Goal: Information Seeking & Learning: Find specific fact

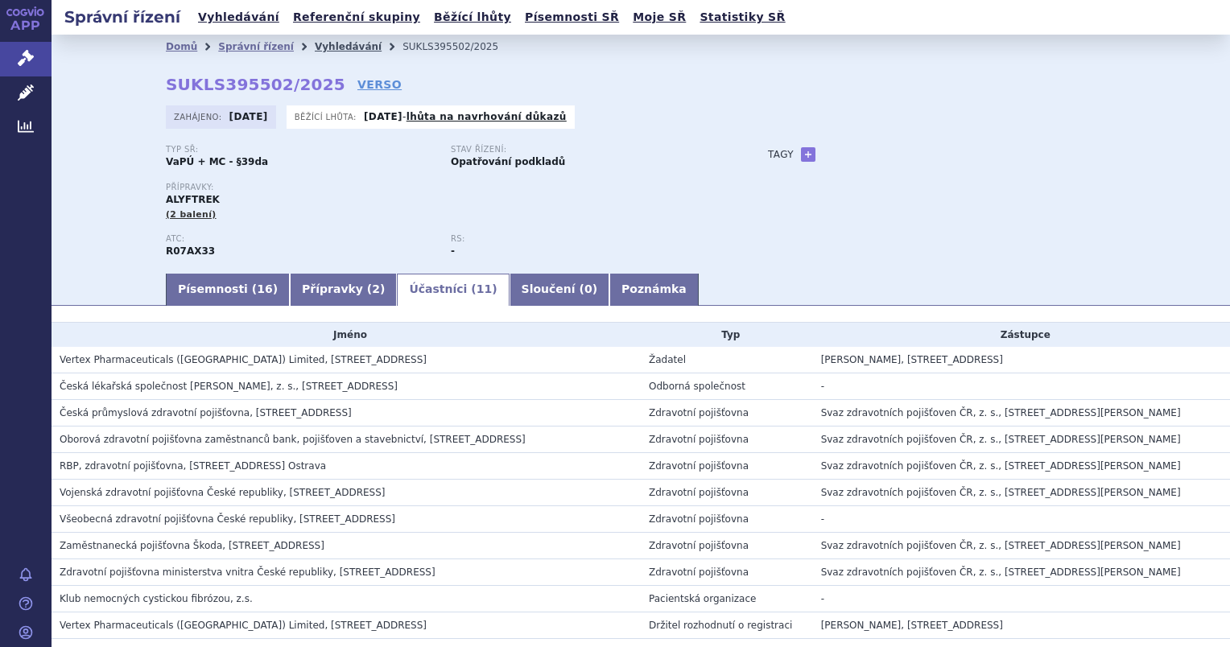
click at [335, 41] on link "Vyhledávání" at bounding box center [348, 46] width 67 height 11
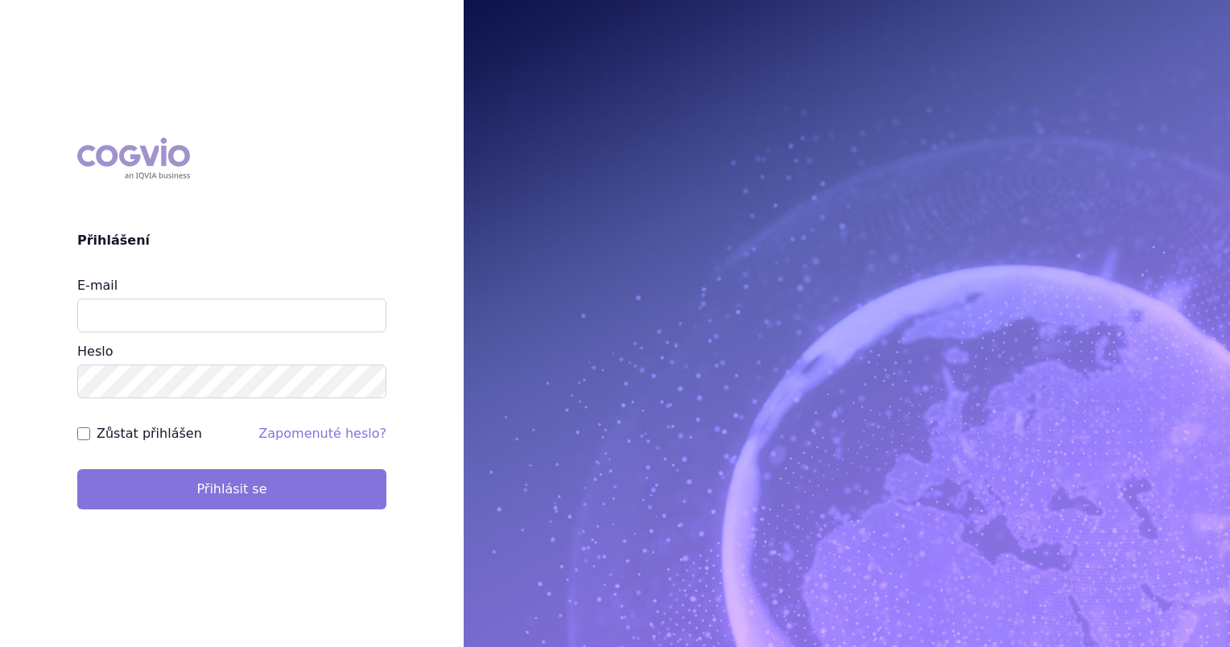
type input "uhlikova@vzacna-onemocneni.cz"
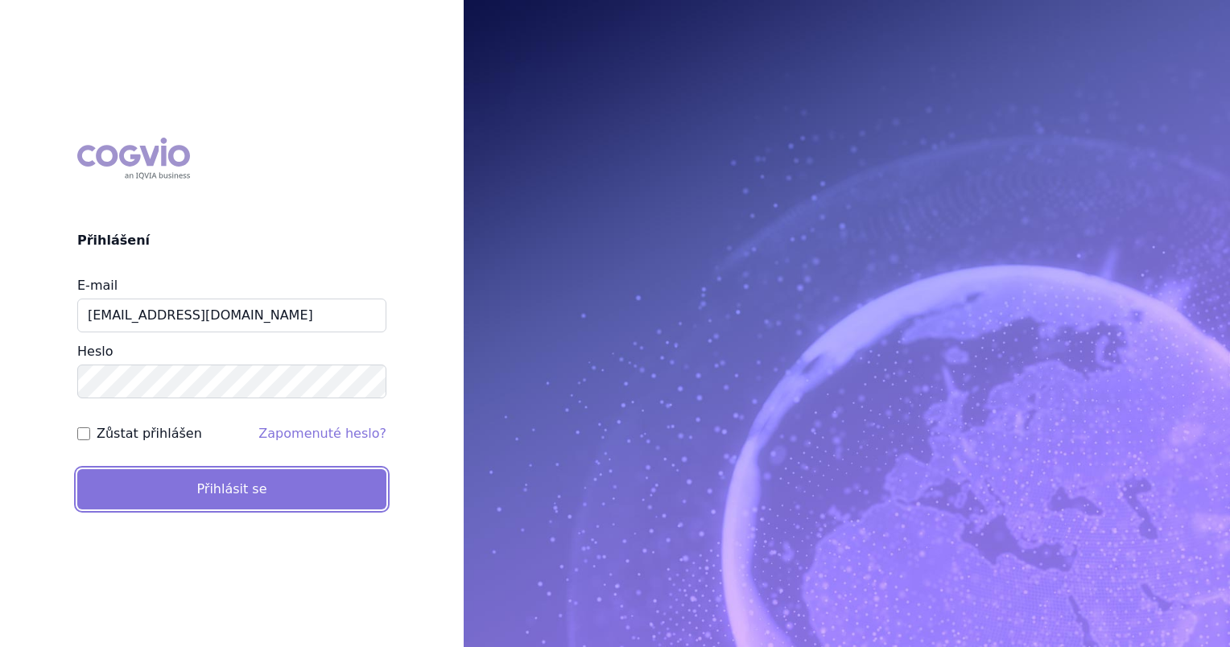
click at [164, 494] on button "Přihlásit se" at bounding box center [231, 489] width 309 height 40
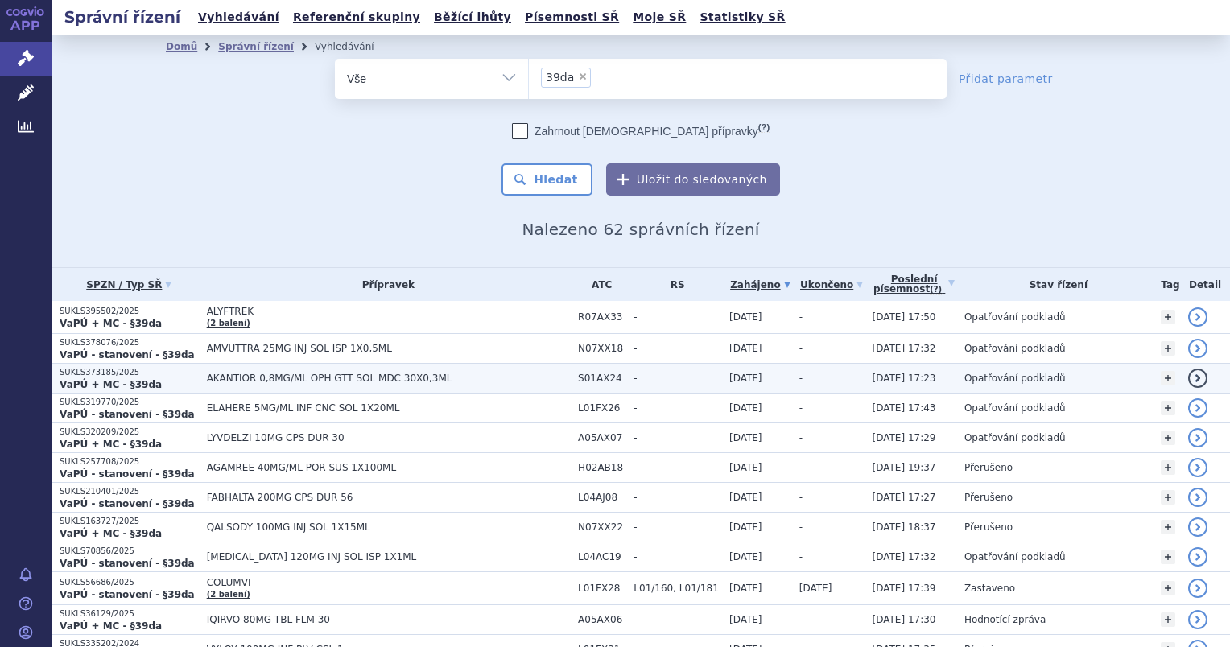
click at [363, 379] on span "AKANTIOR 0,8MG/ML OPH GTT SOL MDC 30X0,3ML" at bounding box center [388, 378] width 363 height 11
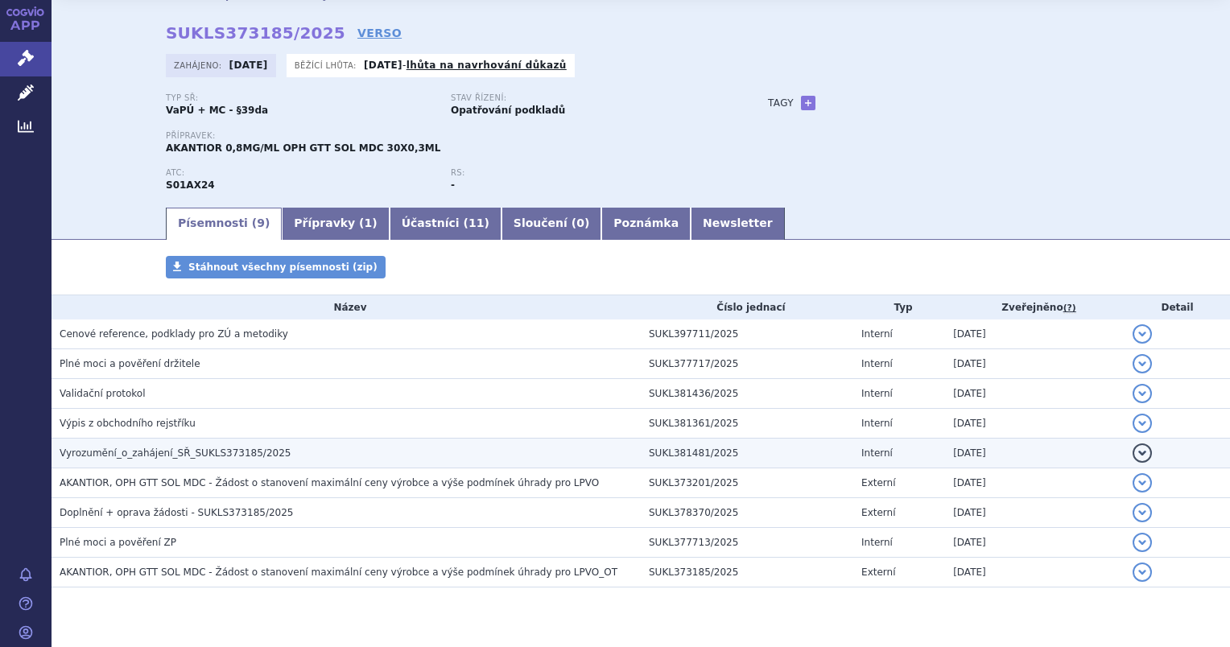
scroll to position [88, 0]
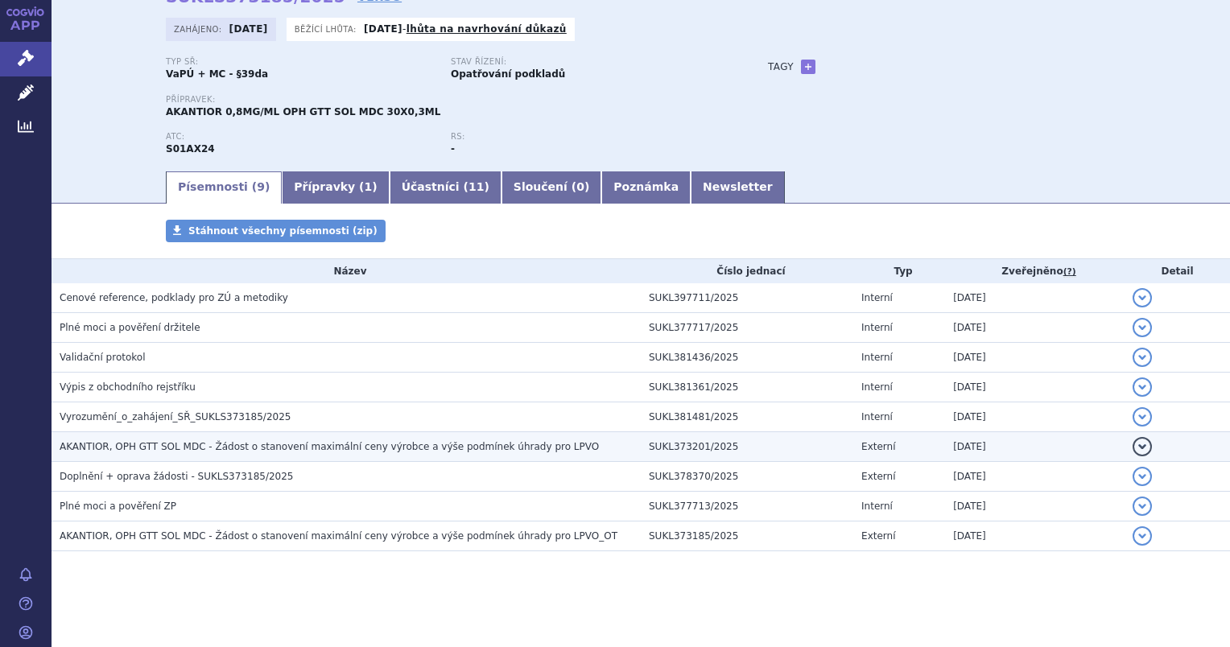
click at [267, 444] on span "AKANTIOR, OPH GTT SOL MDC - Žádost o stanovení maximální ceny výrobce a výše po…" at bounding box center [329, 446] width 539 height 11
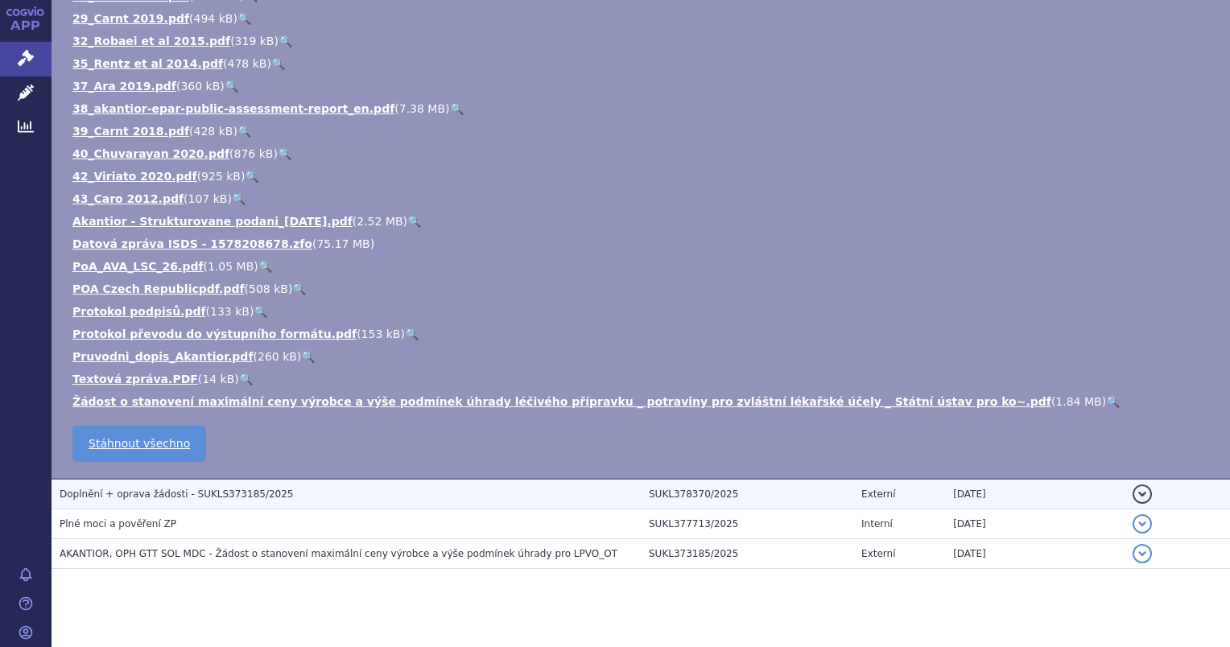
scroll to position [1111, 0]
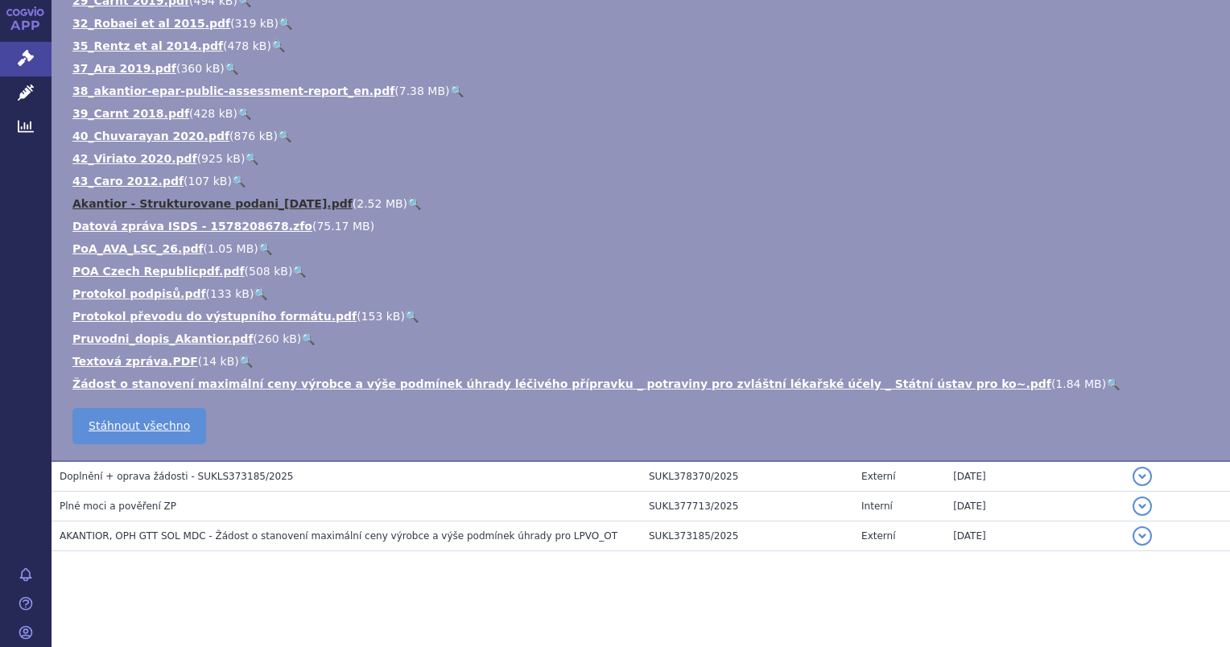
click at [229, 206] on link "Akantior - Strukturovane podani_2025-09-15.pdf" at bounding box center [212, 203] width 280 height 13
